Goal: Information Seeking & Learning: Find contact information

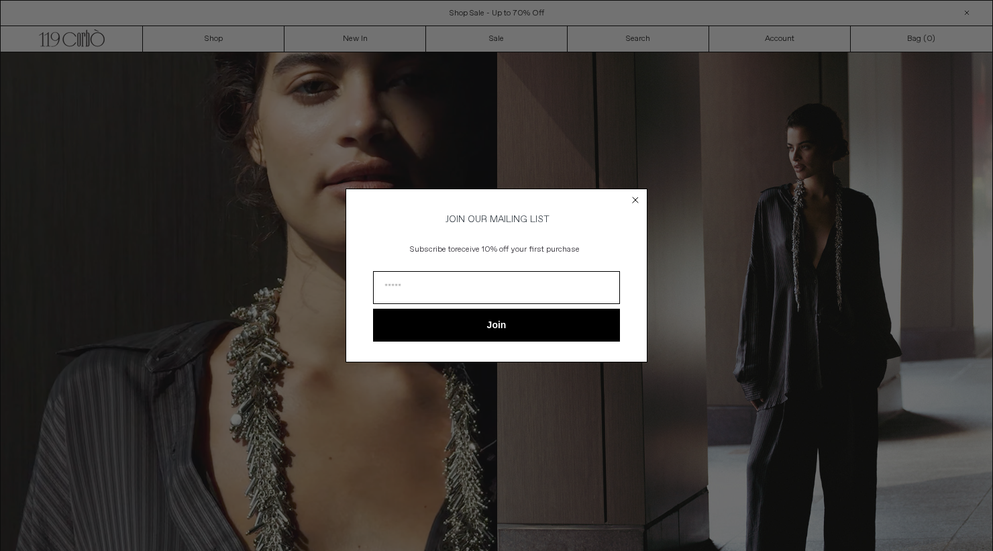
click at [801, 372] on div "Close dialog JOIN OUR MAILING LIST Subscribe to receive 10% off your first purc…" at bounding box center [496, 275] width 993 height 551
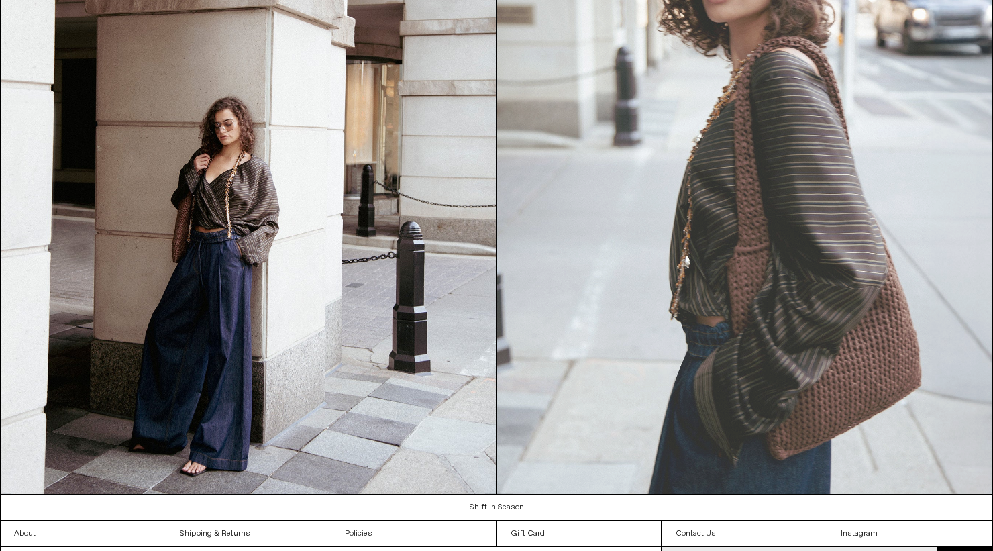
scroll to position [1451, 0]
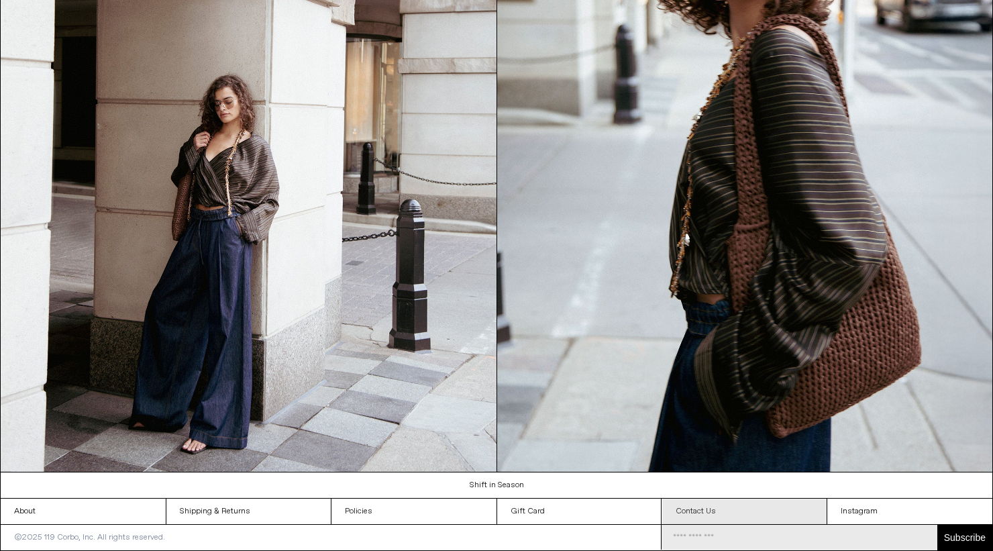
click at [717, 506] on link "Contact Us" at bounding box center [744, 510] width 165 height 25
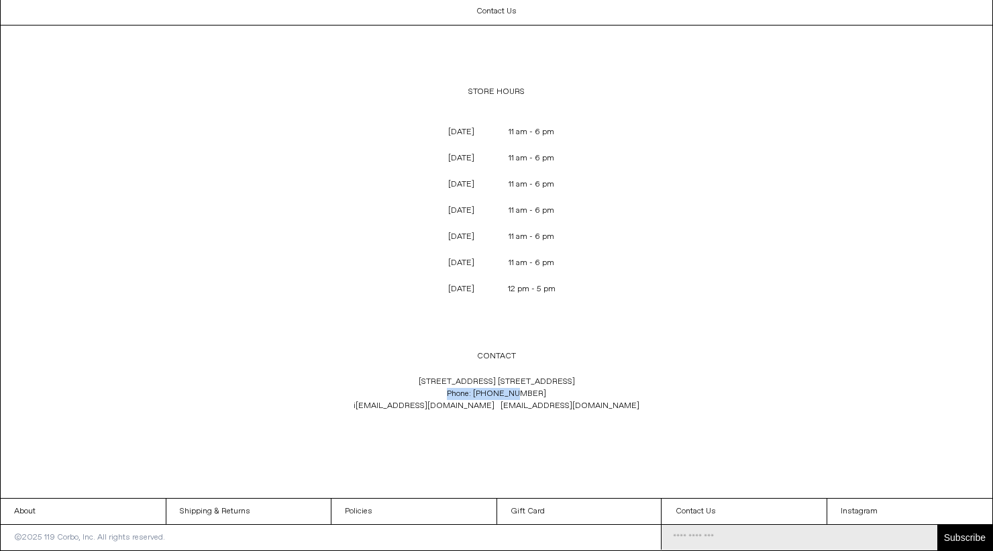
drag, startPoint x: 449, startPoint y: 392, endPoint x: 556, endPoint y: 396, distance: 106.7
click at [556, 396] on p "119 Yorkville Ave. Toronto, Ontario M5R 1C4 Phone: +1 (416) 928 0954 i nfo@119c…" at bounding box center [496, 394] width 444 height 50
click at [567, 383] on p "119 Yorkville Ave. Toronto, Ontario M5R 1C4 Phone: +1 (416) 928 0954 i nfo@119c…" at bounding box center [496, 394] width 444 height 50
drag, startPoint x: 474, startPoint y: 393, endPoint x: 543, endPoint y: 397, distance: 68.5
click at [543, 397] on p "119 Yorkville Ave. Toronto, Ontario M5R 1C4 Phone: +1 (416) 928 0954 i nfo@119c…" at bounding box center [496, 394] width 444 height 50
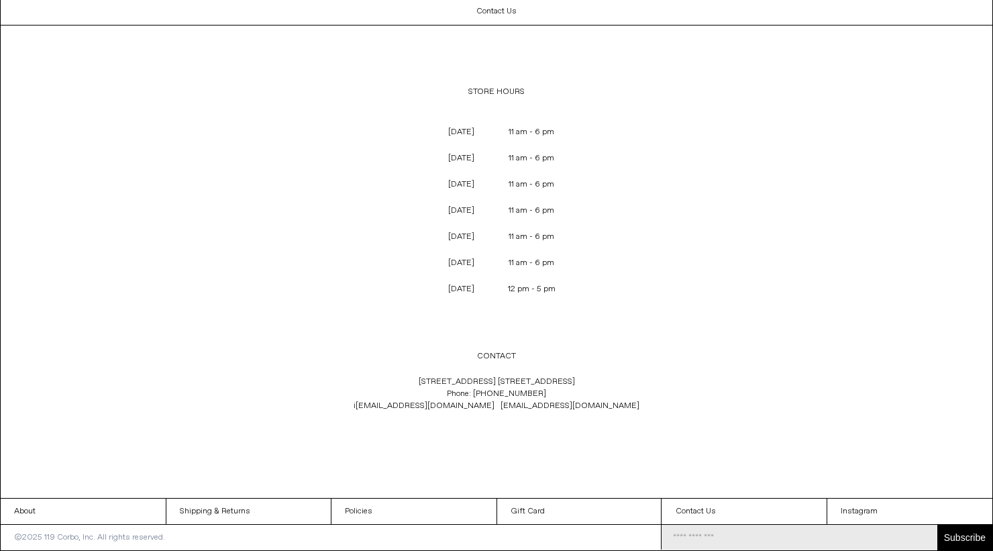
click at [552, 390] on p "119 Yorkville Ave. Toronto, Ontario M5R 1C4 Phone: +1 (416) 928 0954 i nfo@119c…" at bounding box center [496, 394] width 444 height 50
drag, startPoint x: 571, startPoint y: 394, endPoint x: 478, endPoint y: 398, distance: 93.3
click at [478, 398] on p "119 Yorkville Ave. Toronto, Ontario M5R 1C4 Phone: +1 (416) 928 0954 i nfo@119c…" at bounding box center [496, 394] width 444 height 50
copy p "+1 (416) 928 0954"
click at [465, 377] on p "119 Yorkville Ave. Toronto, Ontario M5R 1C4 Phone: +1 (416) 928 0954 i nfo@119c…" at bounding box center [496, 394] width 444 height 50
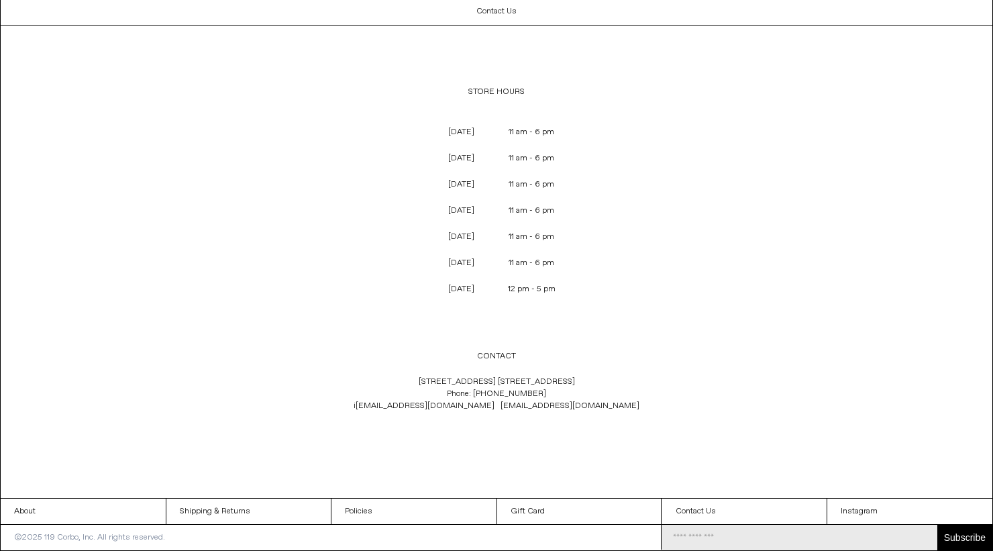
drag, startPoint x: 392, startPoint y: 376, endPoint x: 576, endPoint y: 380, distance: 184.5
click at [575, 379] on p "119 Yorkville Ave. Toronto, Ontario M5R 1C4 Phone: +1 (416) 928 0954 i nfo@119c…" at bounding box center [496, 394] width 444 height 50
copy p "119 Yorkville Ave. Toronto, Ontario M5R 1C4"
drag, startPoint x: 394, startPoint y: 409, endPoint x: 581, endPoint y: 418, distance: 187.3
click at [581, 418] on div "119 Yorkville Ave. Toronto, Ontario M5R 1C4 Phone: +1 (416) 928 0954 i nfo@119c…" at bounding box center [496, 406] width 444 height 75
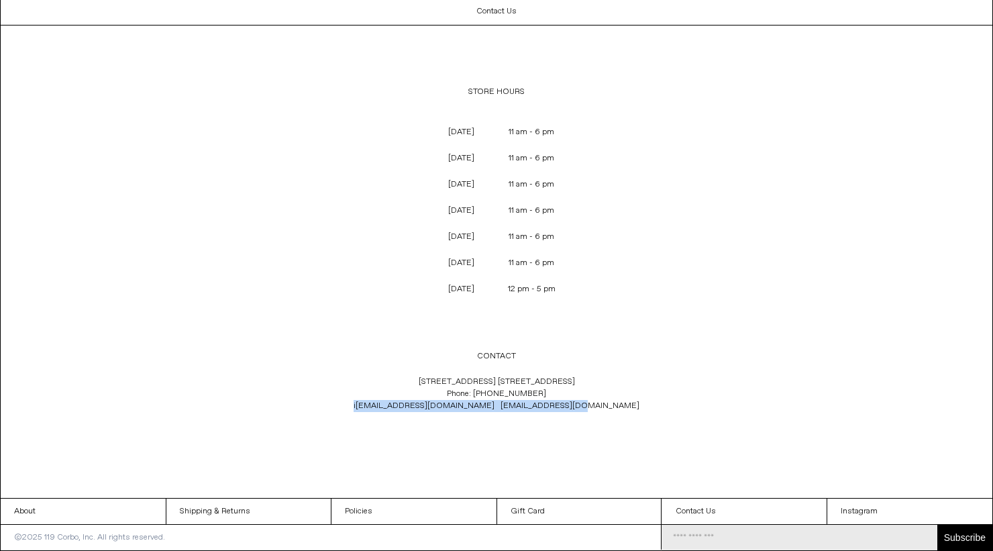
copy p "i nfo@119corbo.com sales@119corbo.com"
click at [575, 412] on p "119 Yorkville Ave. Toronto, Ontario M5R 1C4 Phone: +1 (416) 928 0954 i nfo@119c…" at bounding box center [496, 394] width 444 height 50
drag, startPoint x: 596, startPoint y: 370, endPoint x: 412, endPoint y: 378, distance: 183.9
click at [412, 378] on p "119 Yorkville Ave. Toronto, Ontario M5R 1C4 Phone: +1 (416) 928 0954 i nfo@119c…" at bounding box center [496, 394] width 444 height 50
copy p "119 Yorkville Ave. Toronto, Ontario M5R 1C4"
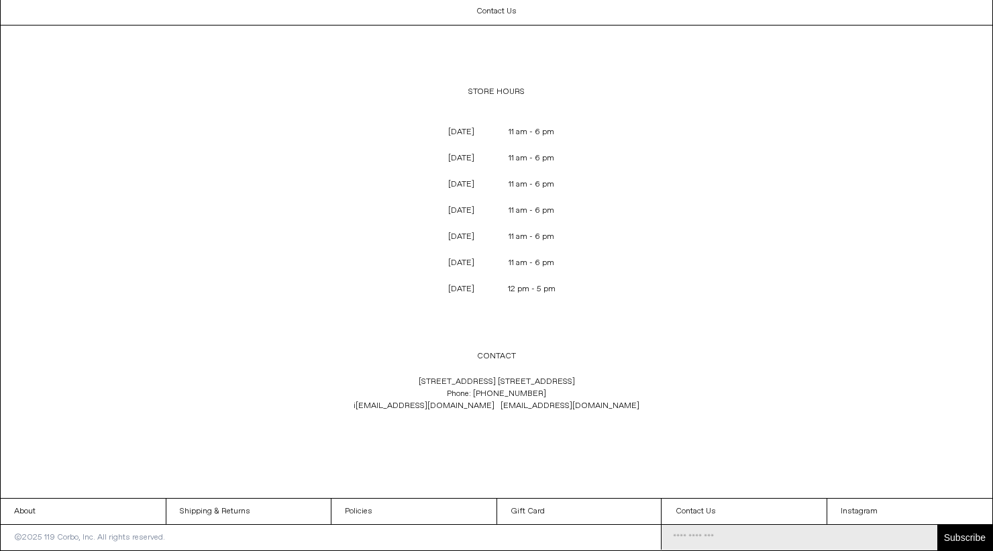
click at [344, 329] on div at bounding box center [496, 322] width 444 height 41
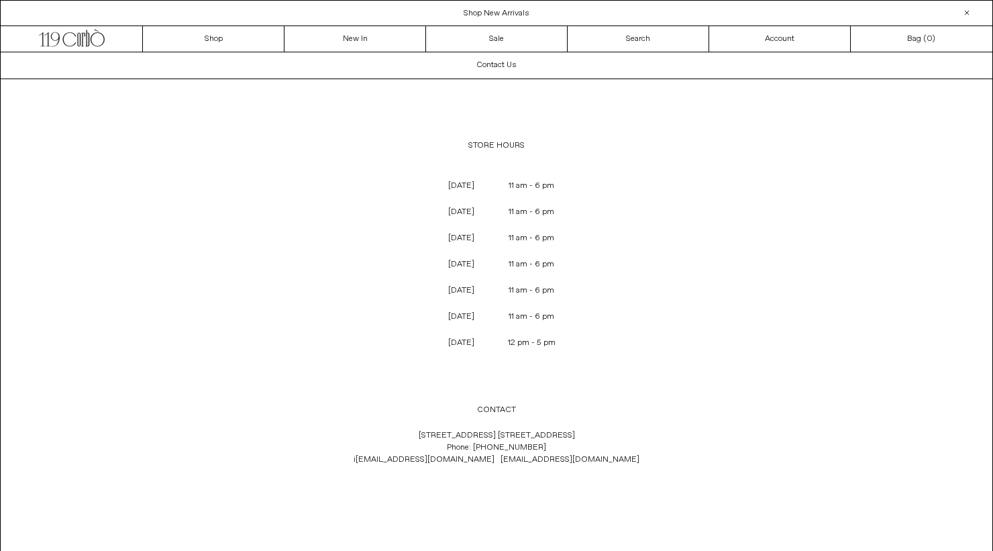
drag, startPoint x: 984, startPoint y: 317, endPoint x: 771, endPoint y: 329, distance: 212.9
click at [771, 329] on main "Contact Us STORE HOURS MONDAY 11 am - 6 pm TUESDAY 11 am - 6 pm WEDNESDAY 11 am…" at bounding box center [496, 302] width 993 height 500
click at [897, 286] on main "Contact Us STORE HOURS MONDAY 11 am - 6 pm TUESDAY 11 am - 6 pm WEDNESDAY 11 am…" at bounding box center [496, 302] width 993 height 500
